Goal: Task Accomplishment & Management: Complete application form

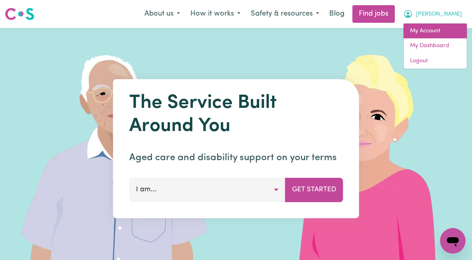
click at [436, 34] on link "My Account" at bounding box center [434, 31] width 63 height 15
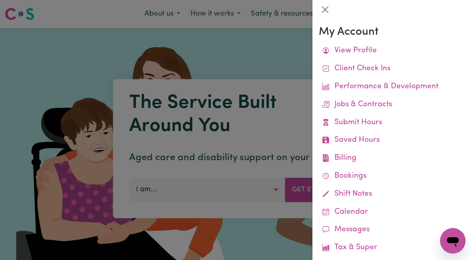
click at [365, 122] on link "Submit Hours" at bounding box center [392, 123] width 147 height 18
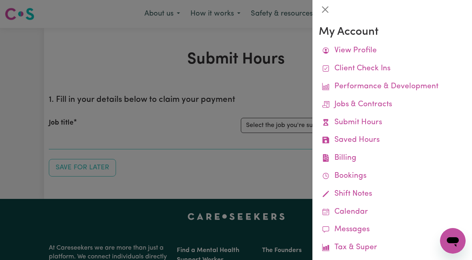
click at [277, 124] on div at bounding box center [236, 130] width 472 height 260
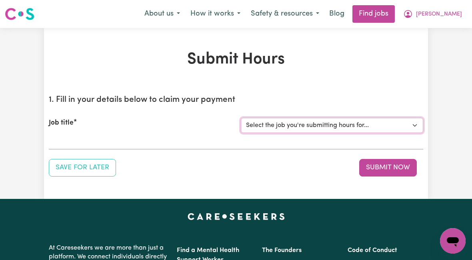
click at [313, 128] on select "Select the job you're submitting hours for... [[PERSON_NAME]] [DEMOGRAPHIC_DATA…" at bounding box center [332, 125] width 182 height 15
select select "10438"
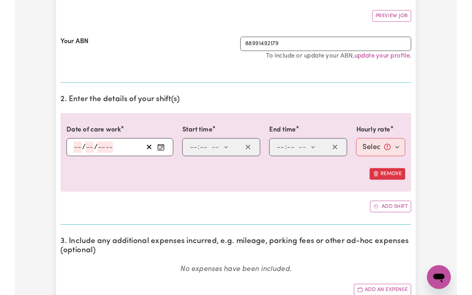
scroll to position [144, 0]
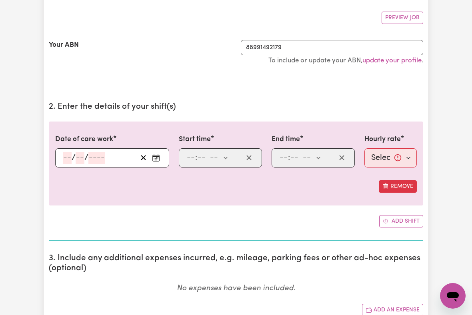
click at [58, 157] on div "/ /" at bounding box center [112, 157] width 114 height 19
click at [80, 154] on input "number" at bounding box center [80, 158] width 9 height 12
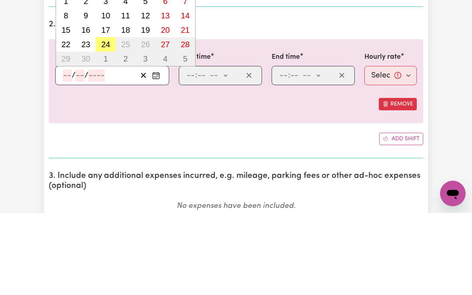
scroll to position [144, 0]
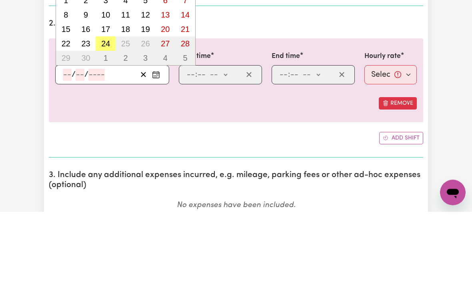
click at [108, 120] on button "24" at bounding box center [106, 127] width 20 height 14
type input "[DATE]"
type input "24"
type input "9"
type input "2025"
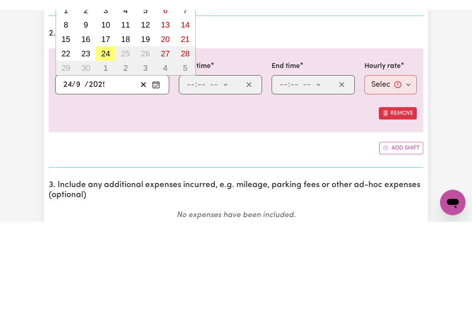
scroll to position [227, 0]
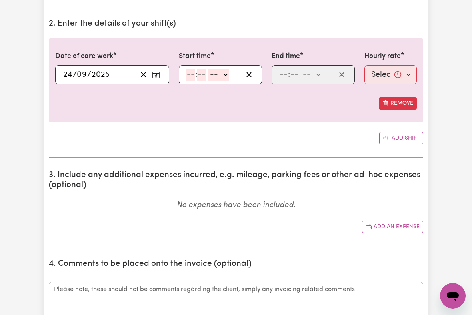
click at [188, 79] on input "number" at bounding box center [190, 75] width 9 height 12
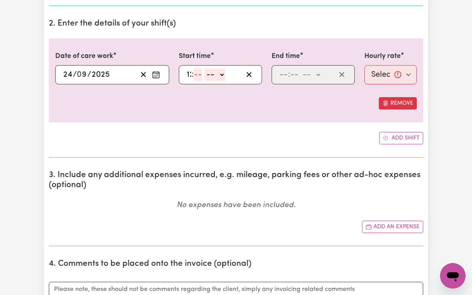
type input "12"
type input "00"
click at [225, 77] on select "-- am pm" at bounding box center [219, 75] width 21 height 12
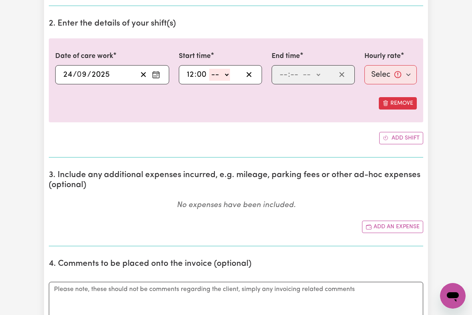
select select "pm"
type input "12:00"
type input "0"
click at [279, 78] on div ": -- am pm" at bounding box center [306, 75] width 57 height 12
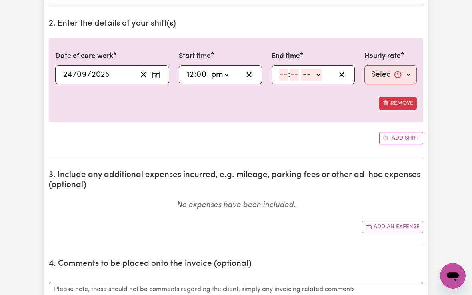
type input "6"
type input "00"
click at [319, 76] on select "-- am pm" at bounding box center [309, 75] width 21 height 12
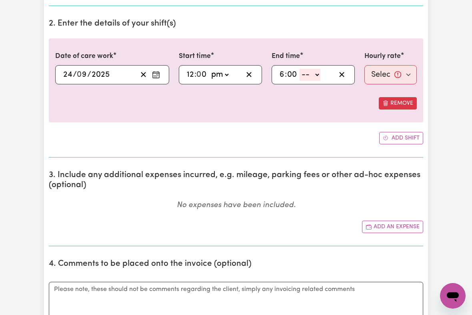
select select "pm"
type input "18:00"
type input "0"
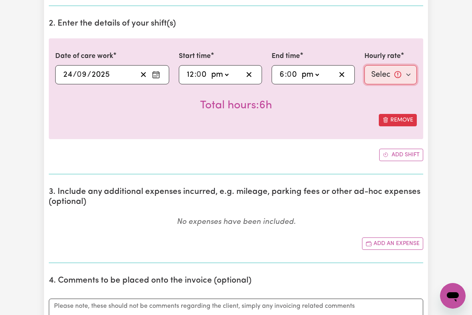
click at [383, 74] on select "Select rate... $51.36 (Weekday) $135.68 (Public Holiday) $61.07 (Evening Care)" at bounding box center [390, 74] width 52 height 19
select select "51.36-Weekday"
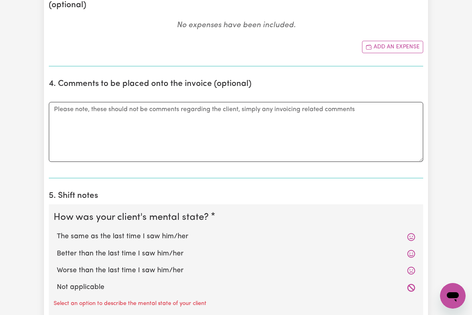
scroll to position [427, 0]
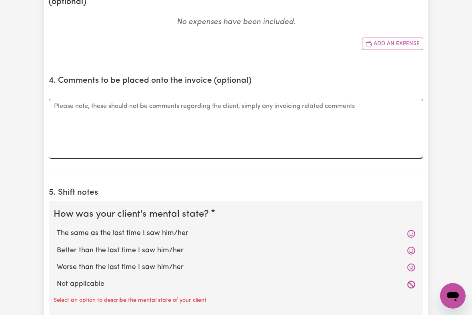
click at [167, 232] on label "The same as the last time I saw him/her" at bounding box center [236, 233] width 358 height 10
click at [57, 228] on input "The same as the last time I saw him/her" at bounding box center [56, 228] width 0 height 0
radio input "true"
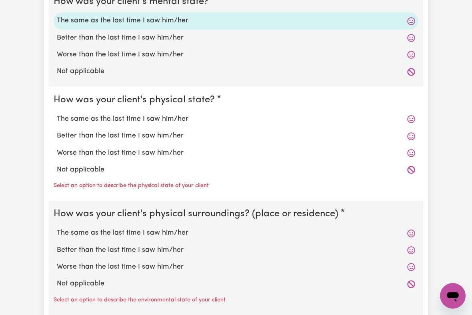
scroll to position [648, 0]
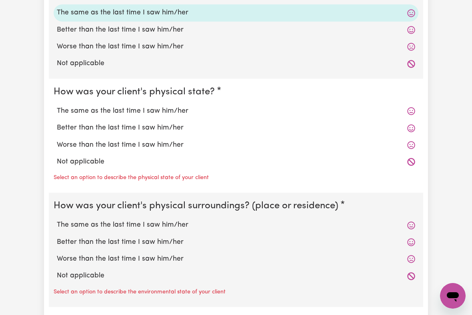
click at [168, 106] on label "The same as the last time I saw him/her" at bounding box center [236, 111] width 358 height 10
click at [57, 106] on input "The same as the last time I saw him/her" at bounding box center [56, 106] width 0 height 0
radio input "true"
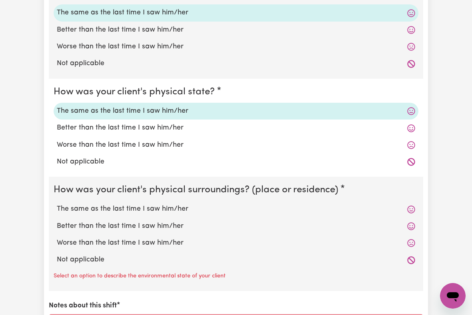
click at [182, 206] on label "The same as the last time I saw him/her" at bounding box center [236, 209] width 358 height 10
click at [57, 204] on input "The same as the last time I saw him/her" at bounding box center [56, 203] width 0 height 0
radio input "true"
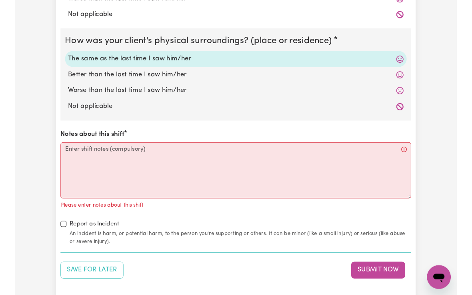
scroll to position [796, 0]
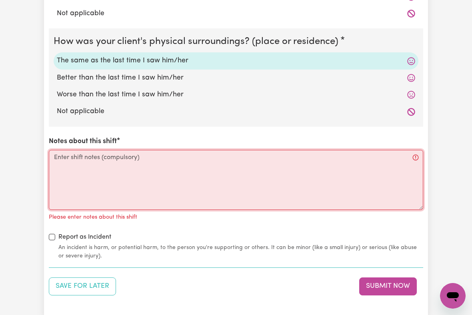
click at [70, 156] on textarea "Notes about this shift" at bounding box center [236, 180] width 374 height 60
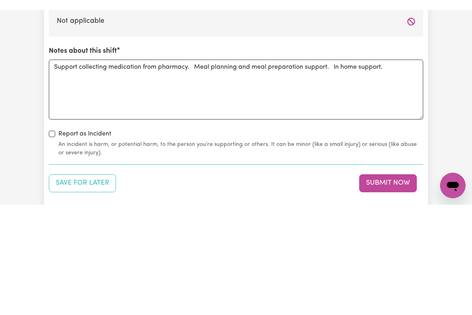
scroll to position [896, 0]
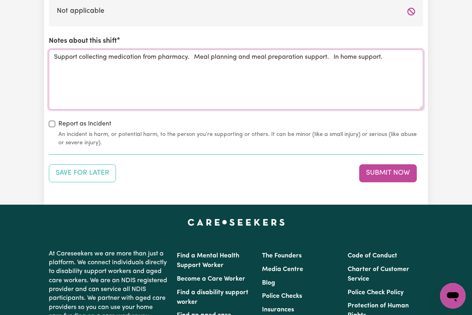
type textarea "Support collecting medication from pharmacy. Meal planning and meal preparation…"
click at [383, 167] on button "Submit Now" at bounding box center [388, 173] width 58 height 18
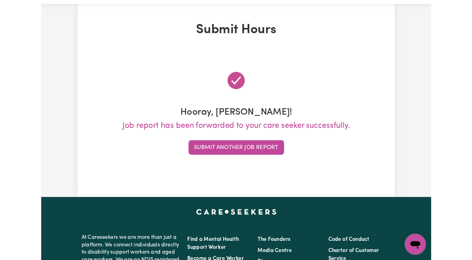
scroll to position [0, 0]
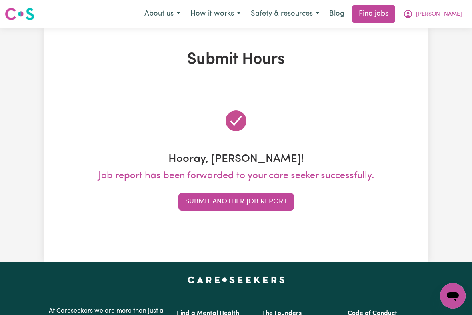
click at [449, 21] on button "[PERSON_NAME]" at bounding box center [432, 14] width 69 height 17
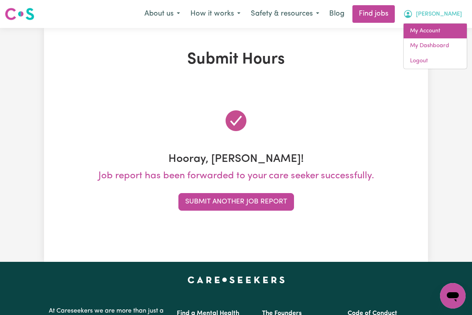
click at [432, 34] on link "My Account" at bounding box center [434, 31] width 63 height 15
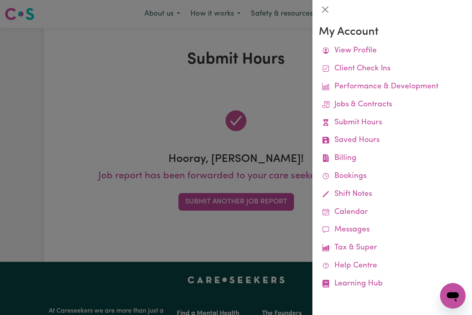
click at [0, 0] on link "Job Reports" at bounding box center [0, 0] width 0 height 0
